Goal: Find specific page/section: Find specific page/section

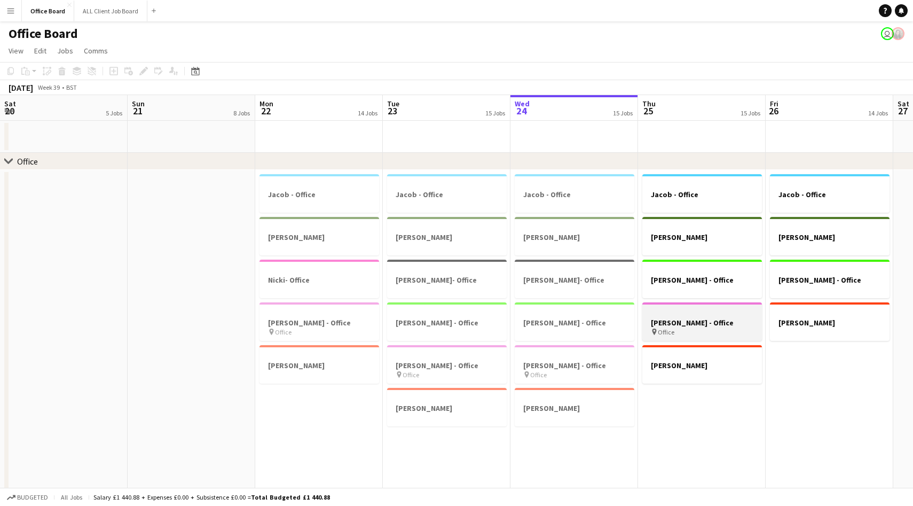
scroll to position [0, 321]
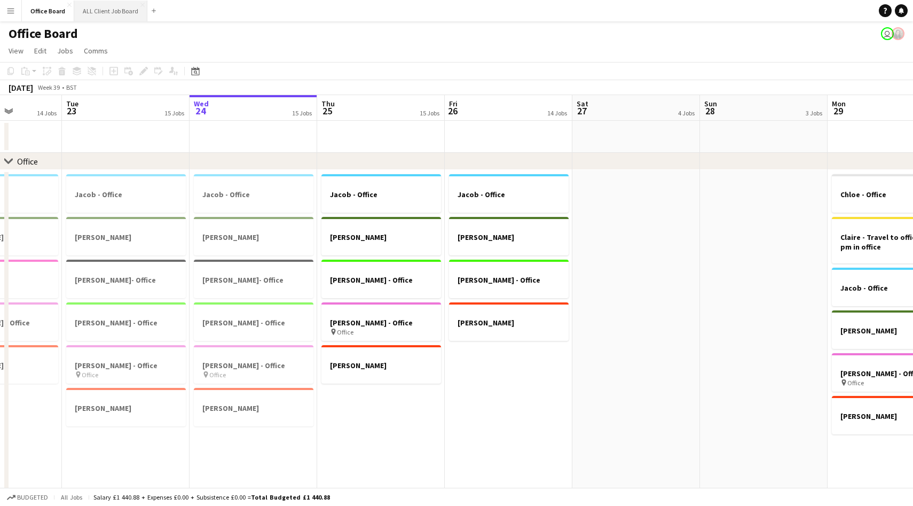
click at [114, 12] on button "ALL Client Job Board Close" at bounding box center [110, 11] width 73 height 21
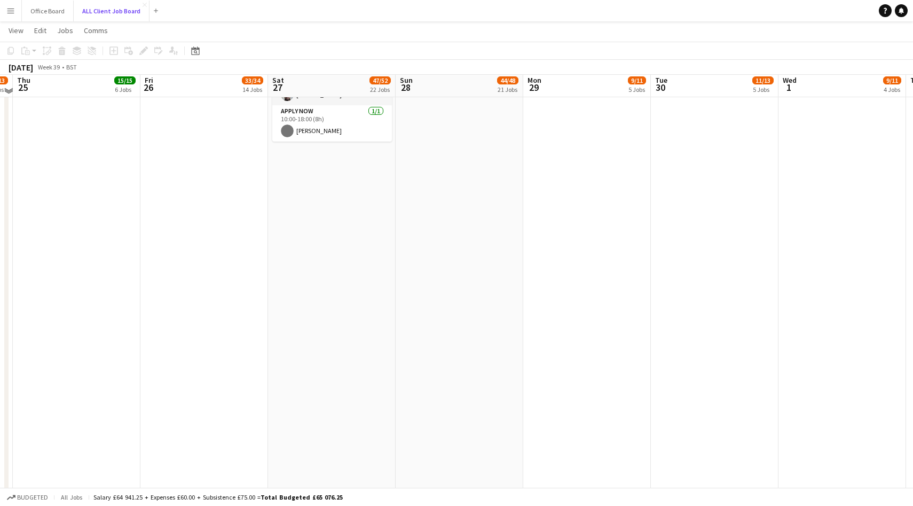
scroll to position [1955, 0]
